Goal: Transaction & Acquisition: Purchase product/service

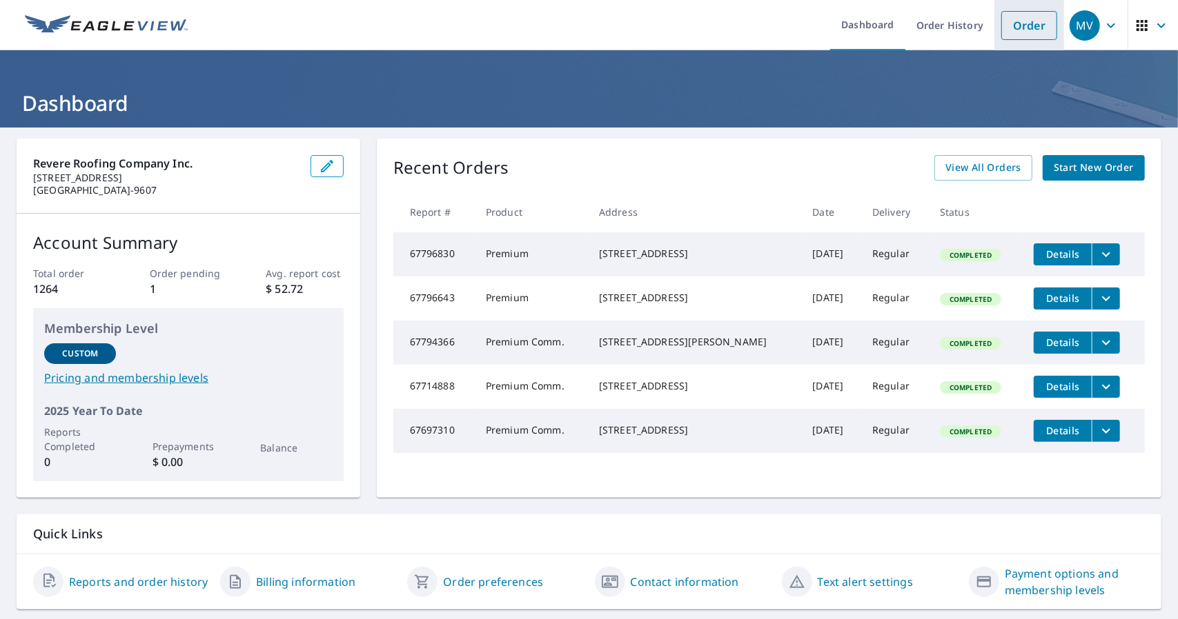
click at [1022, 24] on link "Order" at bounding box center [1029, 25] width 56 height 29
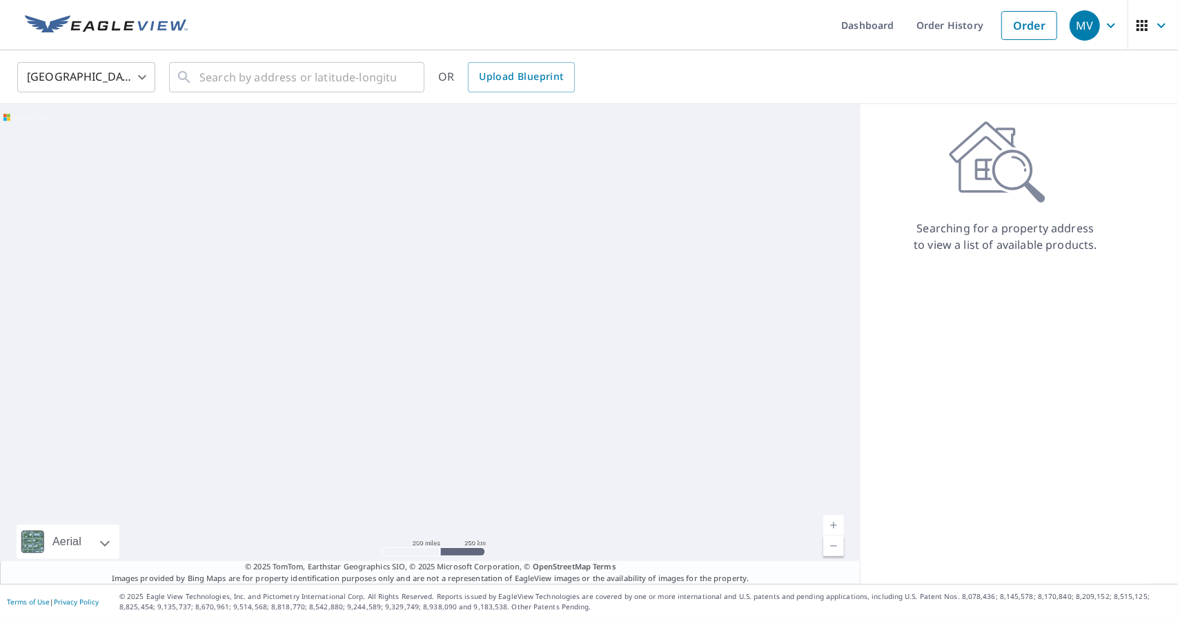
click at [281, 52] on div "United States [GEOGRAPHIC_DATA] ​ ​ OR Upload Blueprint" at bounding box center [589, 77] width 1178 height 54
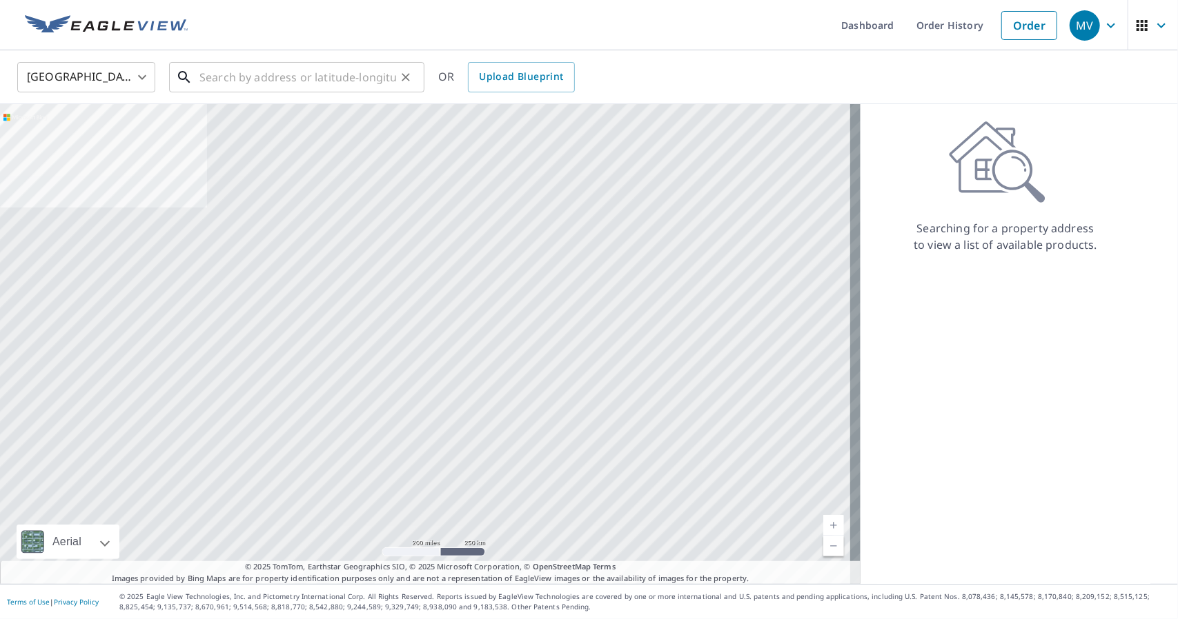
click at [290, 70] on input "text" at bounding box center [297, 77] width 197 height 39
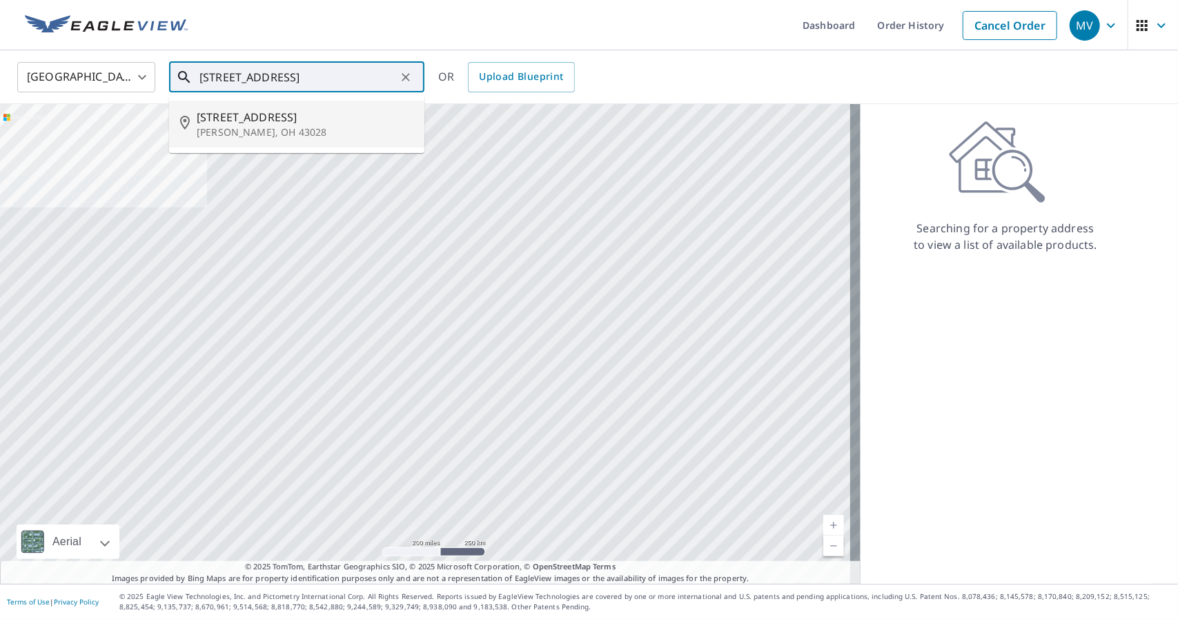
click at [268, 132] on p "[PERSON_NAME], OH 43028" at bounding box center [305, 133] width 217 height 14
type input "[STREET_ADDRESS][PERSON_NAME]"
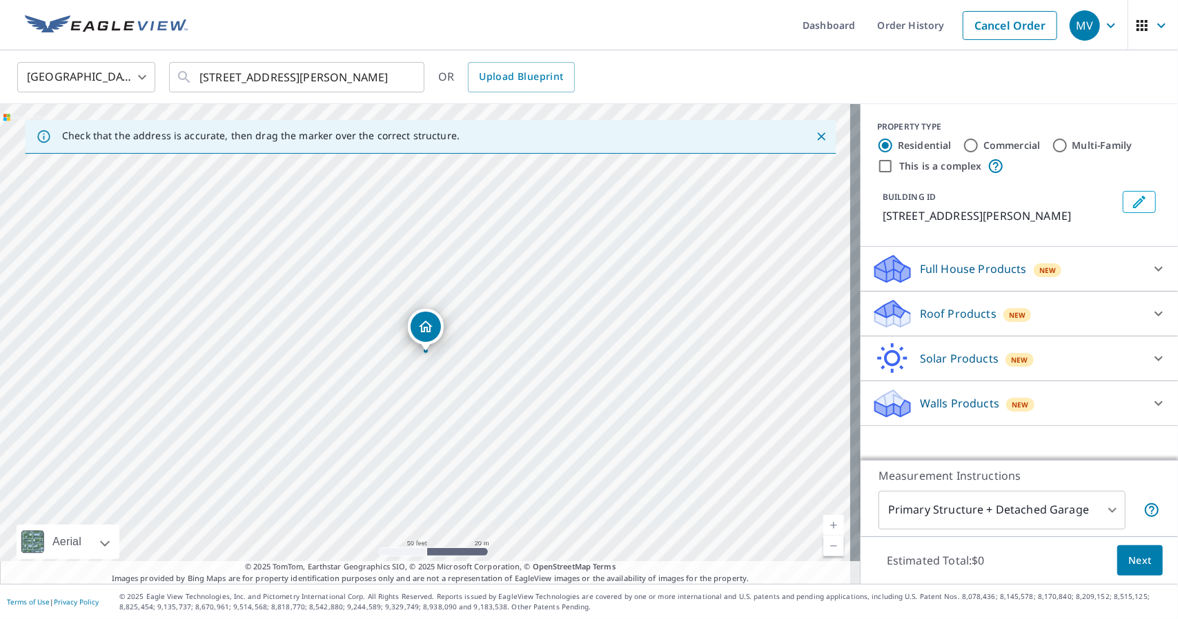
click at [929, 311] on p "Roof Products" at bounding box center [958, 314] width 77 height 17
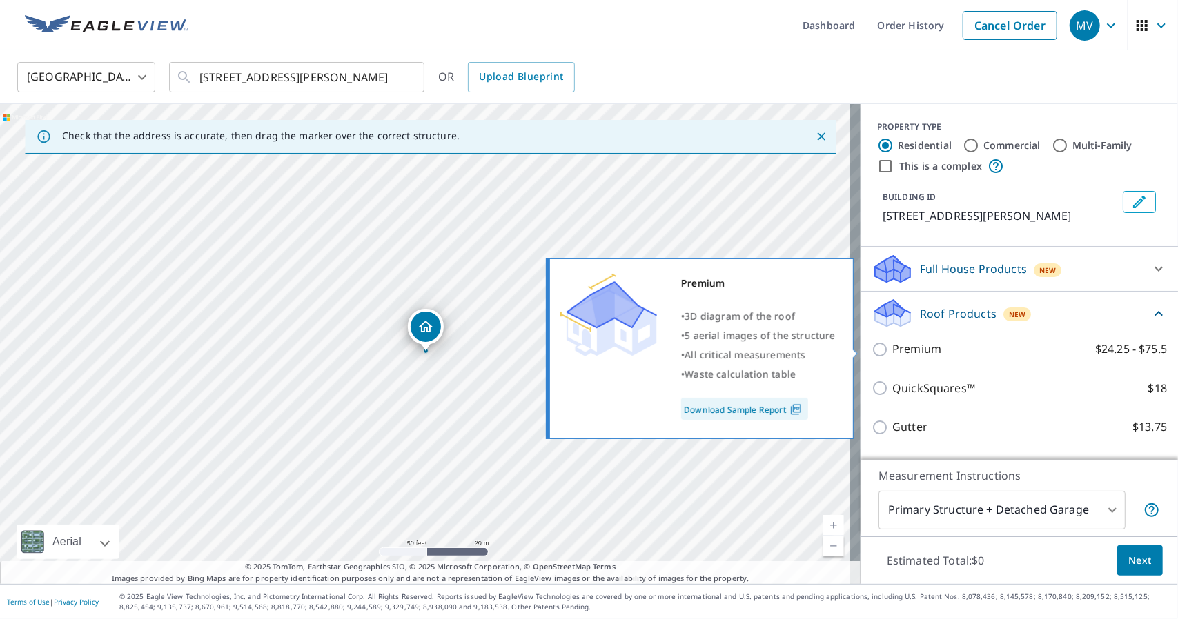
click at [911, 354] on p "Premium" at bounding box center [916, 349] width 49 height 17
click at [892, 354] on input "Premium $24.25 - $75.5" at bounding box center [881, 349] width 21 height 17
checkbox input "true"
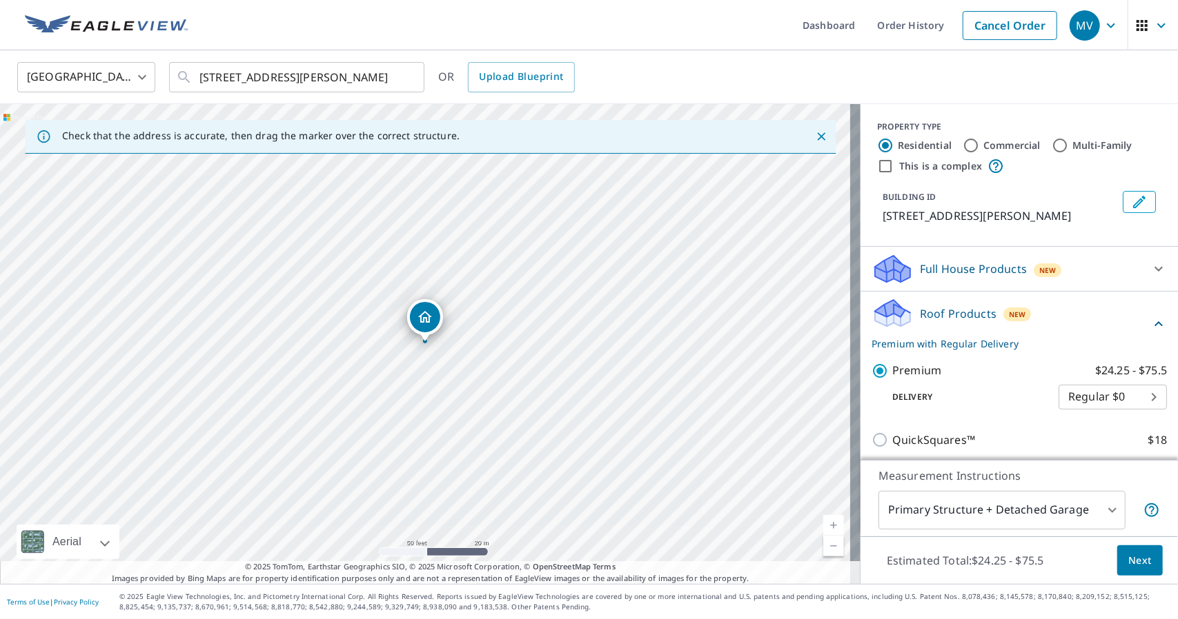
click at [958, 510] on body "MV MV Dashboard Order History Cancel Order MV United States [GEOGRAPHIC_DATA] ​…" at bounding box center [589, 309] width 1178 height 619
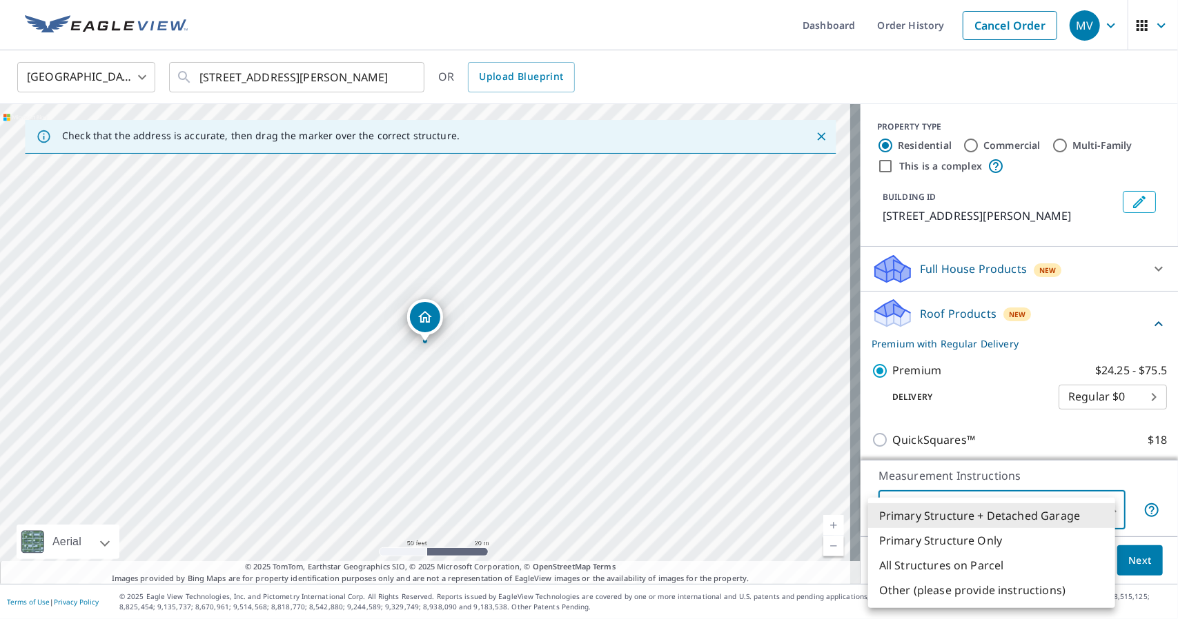
click at [952, 533] on li "Primary Structure Only" at bounding box center [991, 540] width 247 height 25
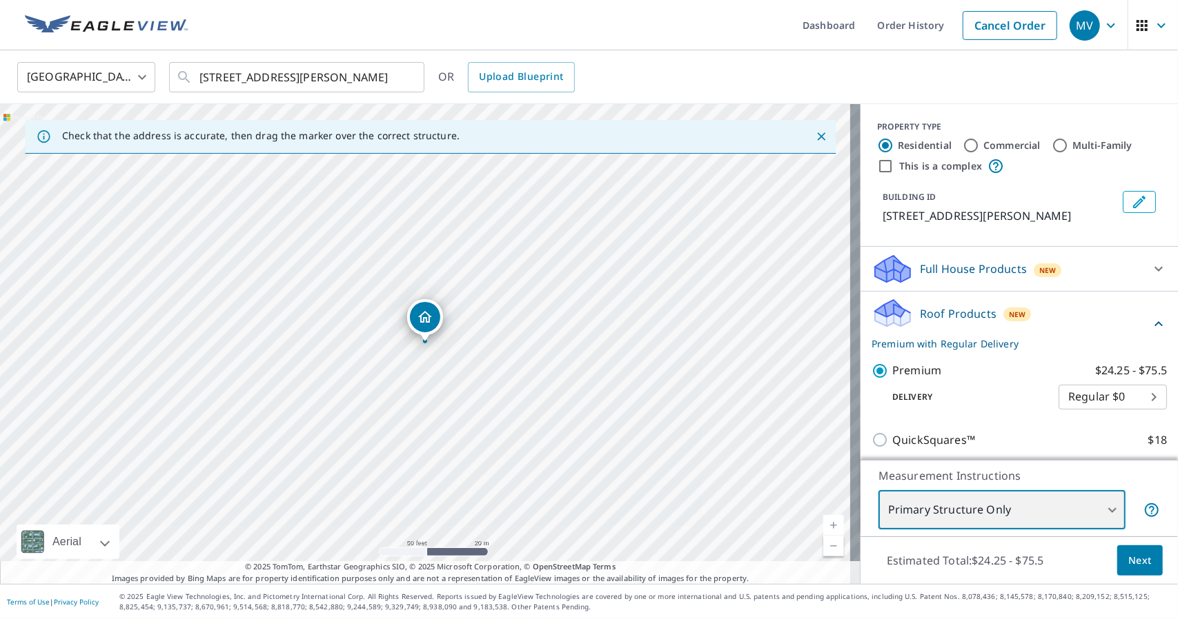
type input "2"
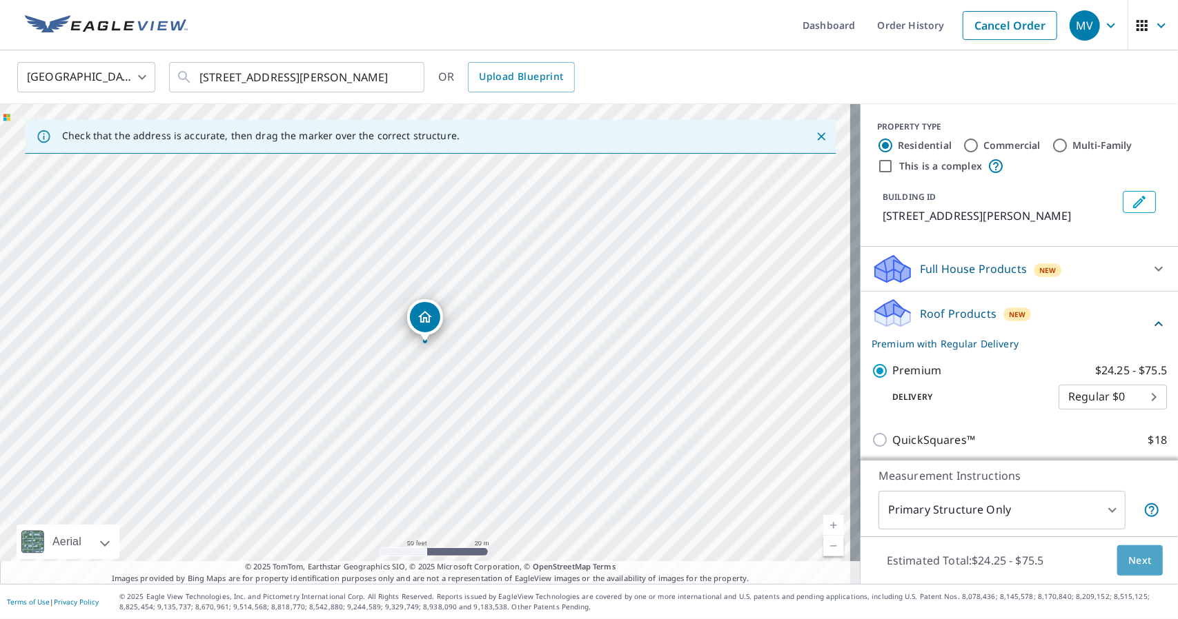
click at [1128, 558] on span "Next" at bounding box center [1139, 561] width 23 height 17
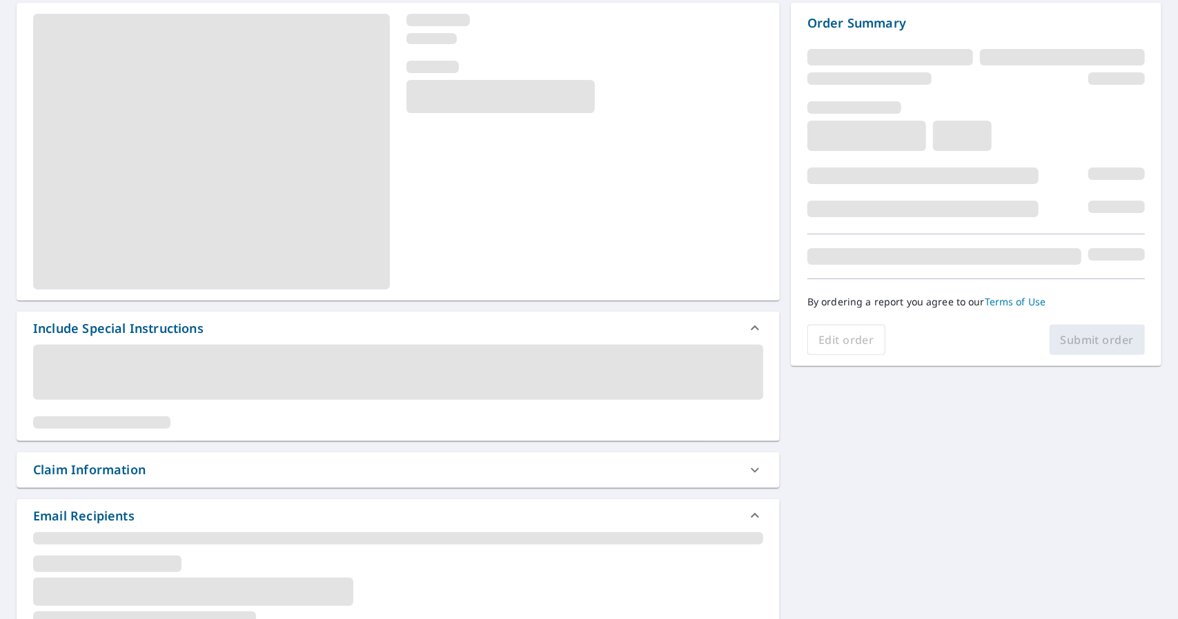
scroll to position [138, 0]
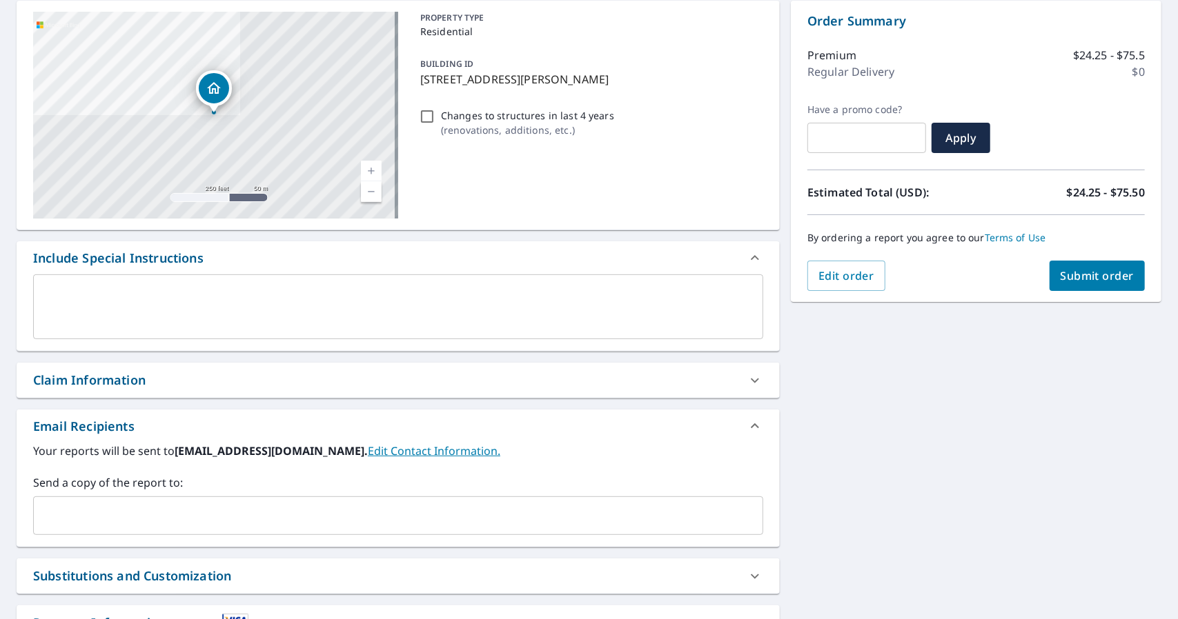
click at [138, 526] on input "text" at bounding box center [387, 516] width 697 height 26
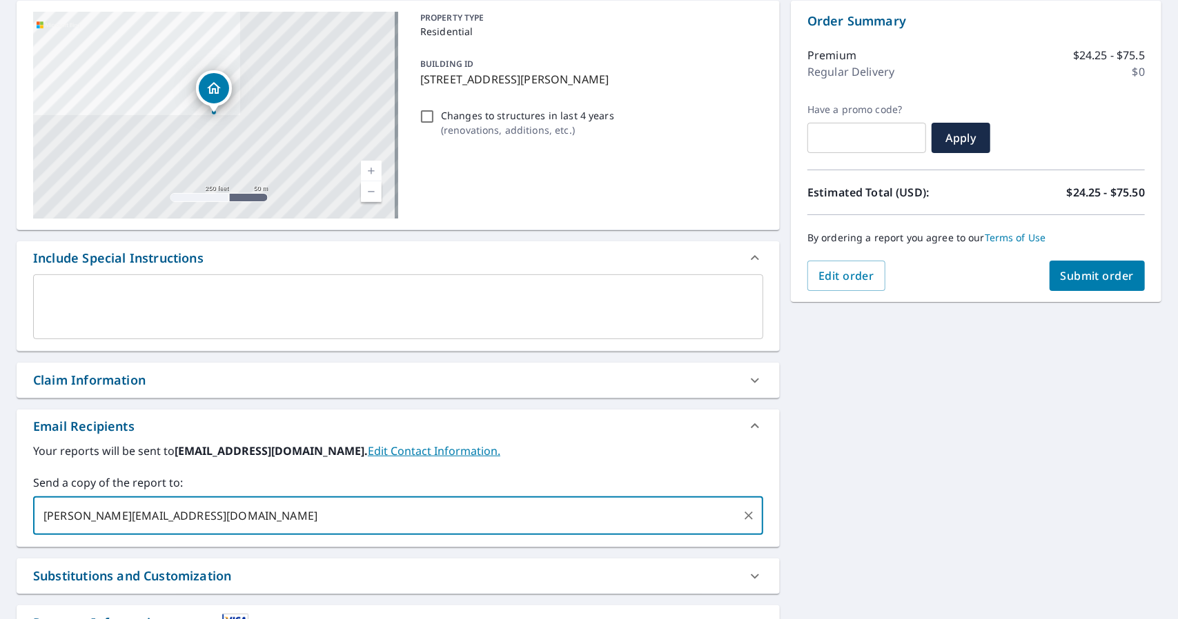
type input "[PERSON_NAME][EMAIL_ADDRESS][DOMAIN_NAME]"
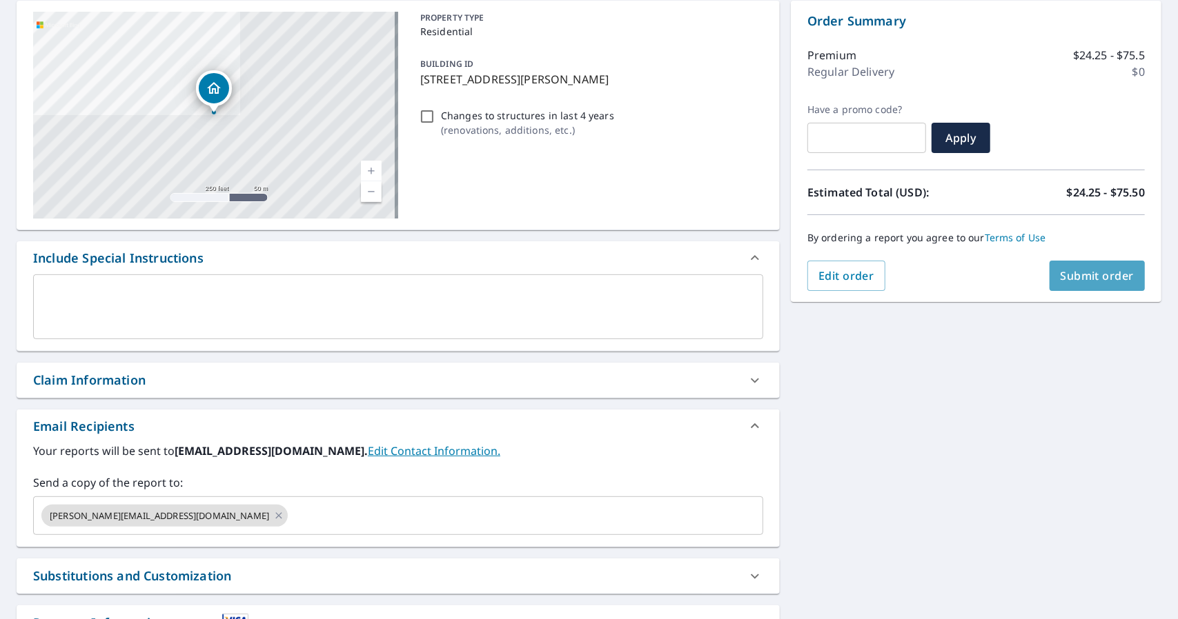
click at [1075, 279] on span "Submit order" at bounding box center [1097, 275] width 74 height 15
